Goal: Check status: Check status

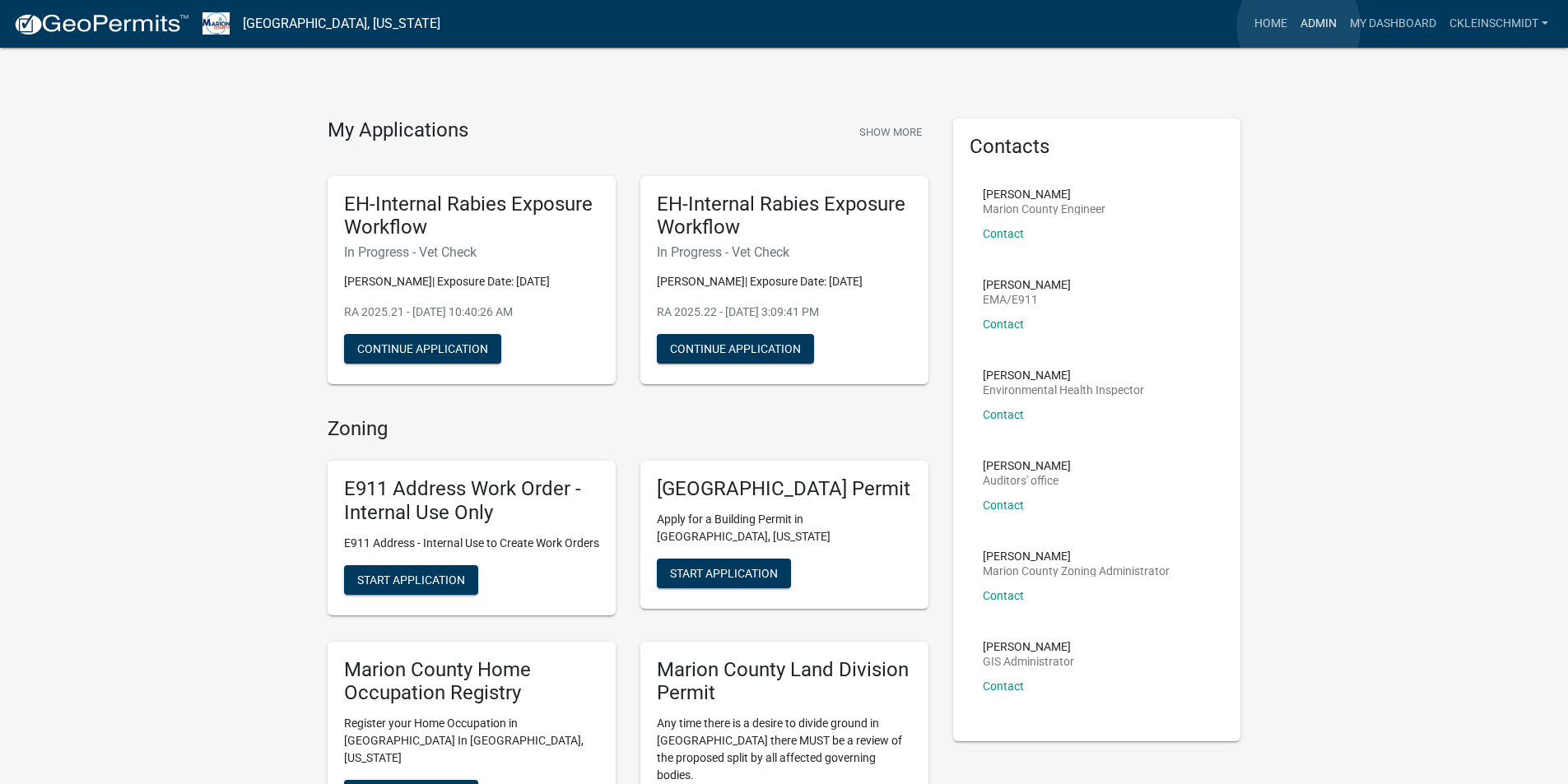
click at [1299, 26] on link "Admin" at bounding box center [1318, 24] width 49 height 31
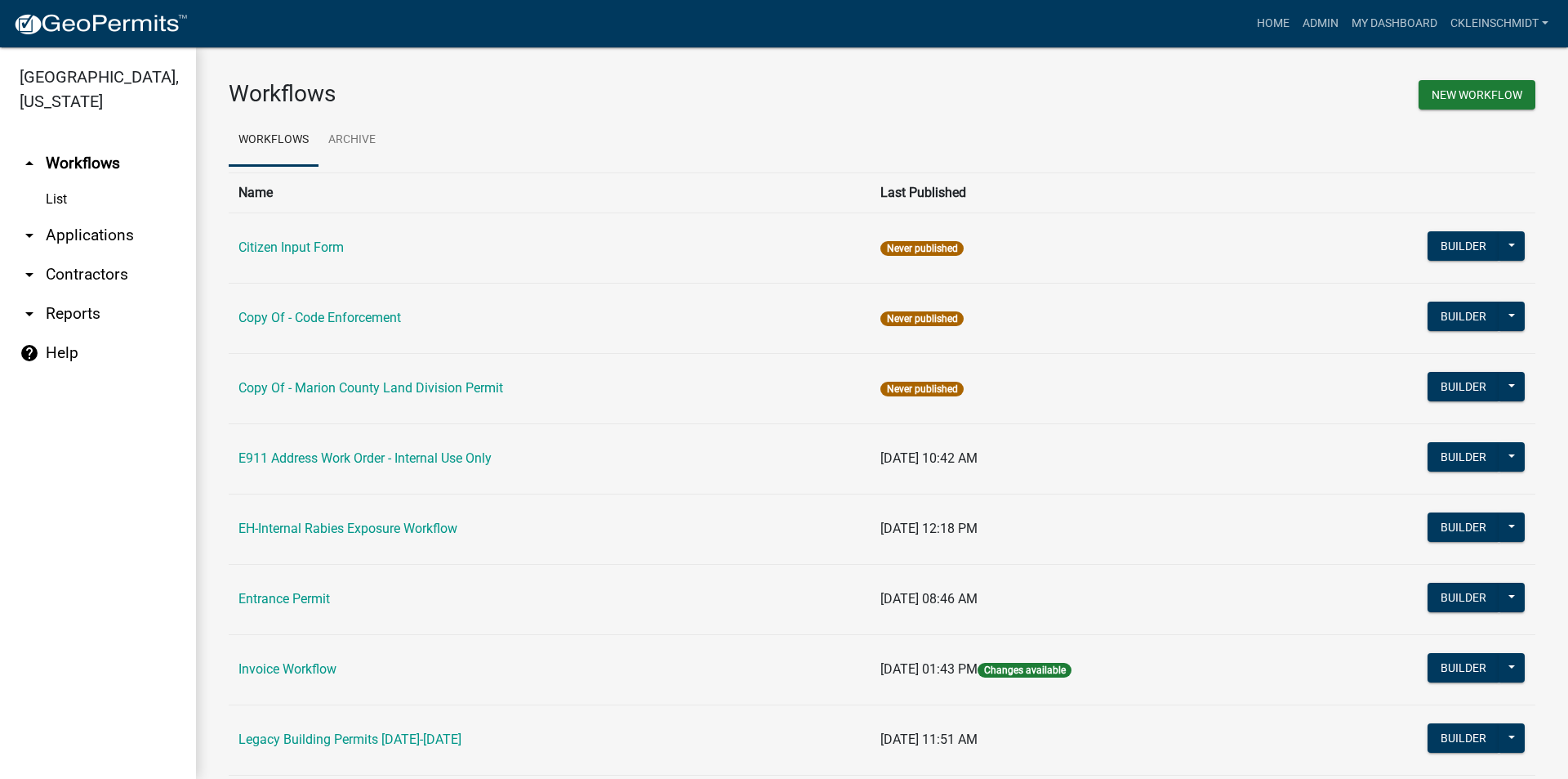
click at [75, 216] on link "arrow_drop_down Applications" at bounding box center [98, 235] width 196 height 39
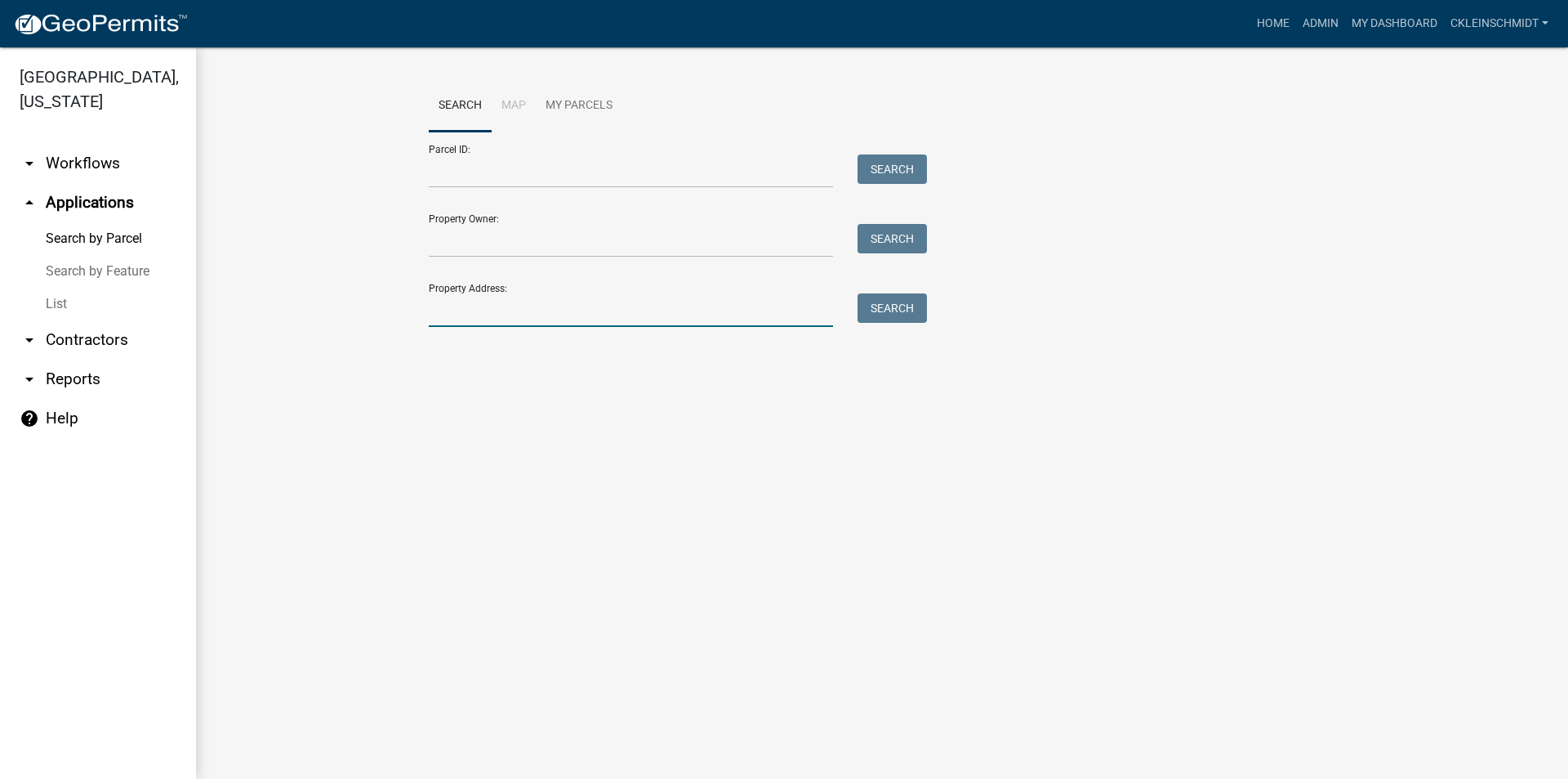
click at [497, 319] on input "Property Address:" at bounding box center [631, 310] width 405 height 34
type input "160 skyline"
click at [923, 298] on button "Search" at bounding box center [892, 308] width 70 height 29
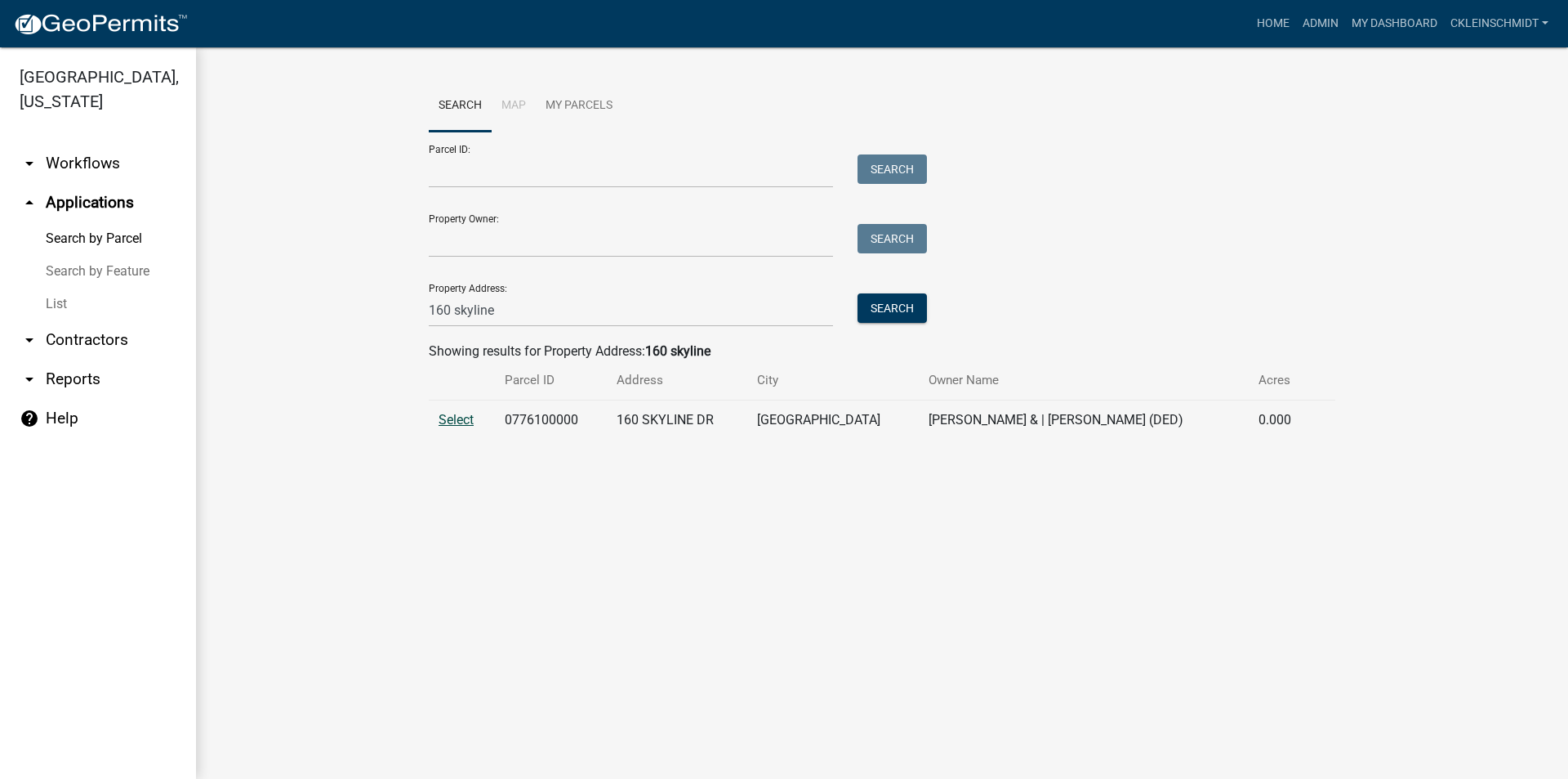
click at [447, 422] on span "Select" at bounding box center [456, 419] width 35 height 15
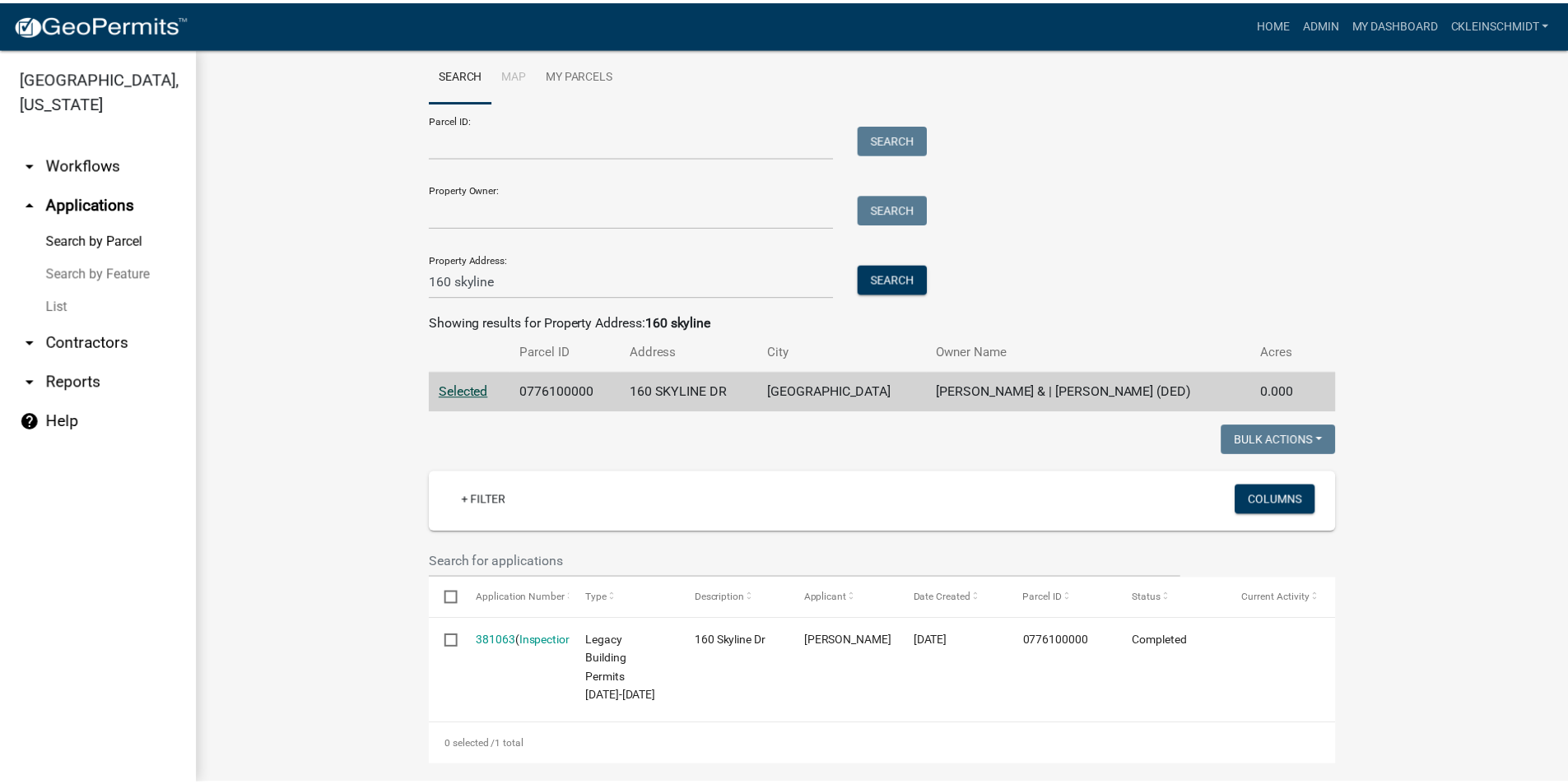
scroll to position [46, 0]
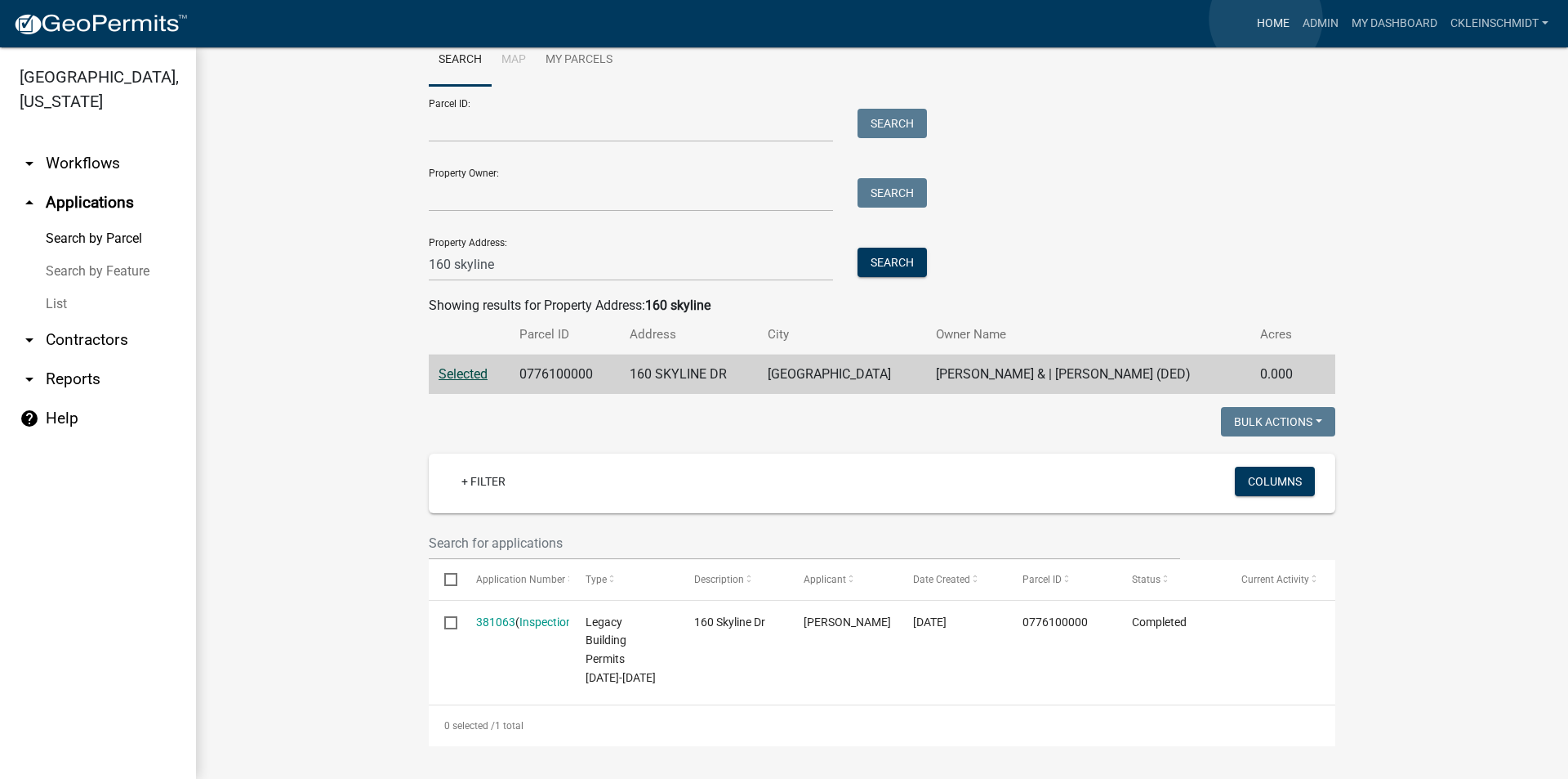
click at [1267, 19] on link "Home" at bounding box center [1273, 24] width 46 height 31
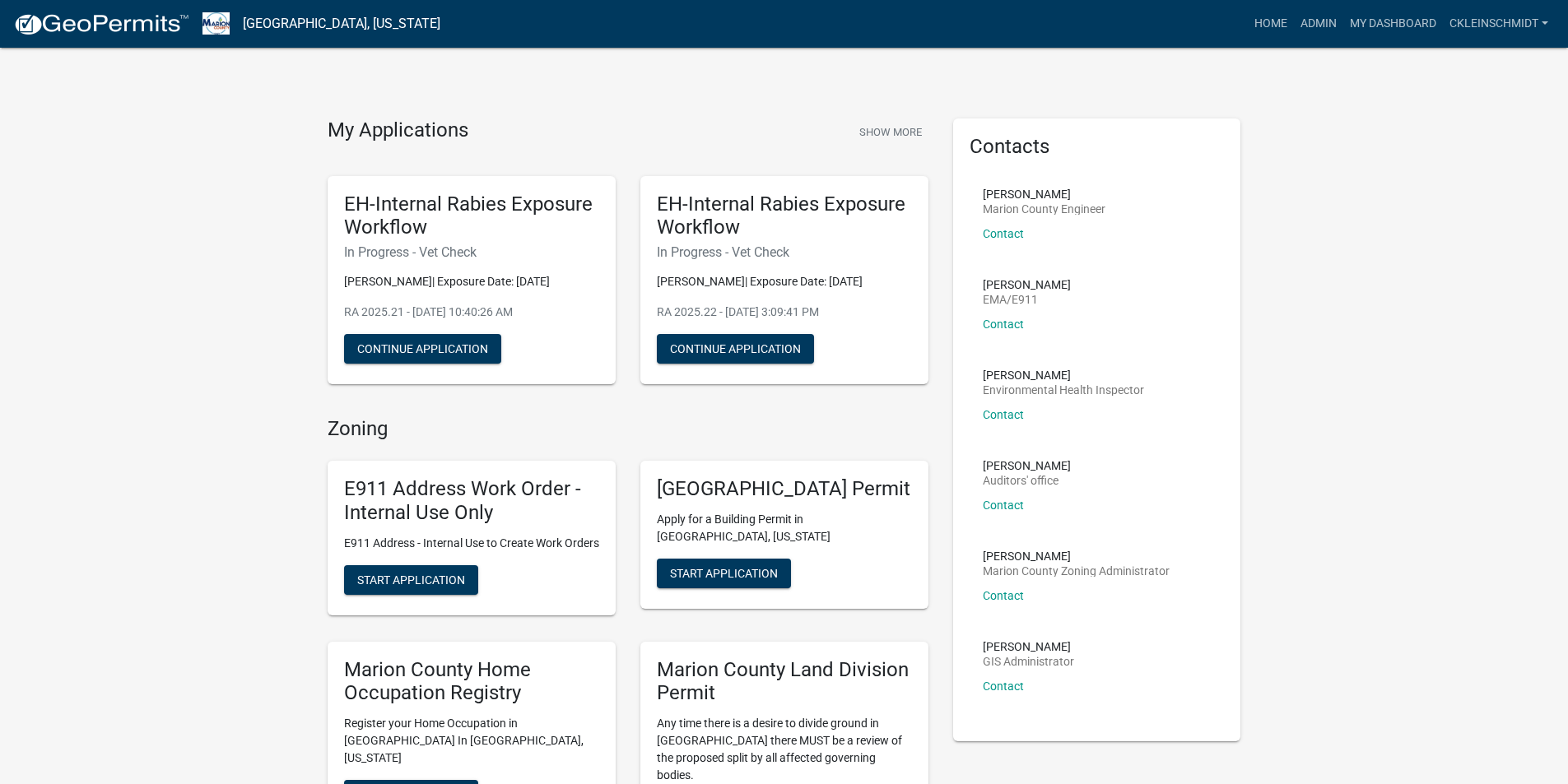
drag, startPoint x: 774, startPoint y: 453, endPoint x: 54, endPoint y: 586, distance: 732.2
drag, startPoint x: 240, startPoint y: 214, endPoint x: 236, endPoint y: 195, distance: 19.4
